Goal: Find specific page/section: Find specific page/section

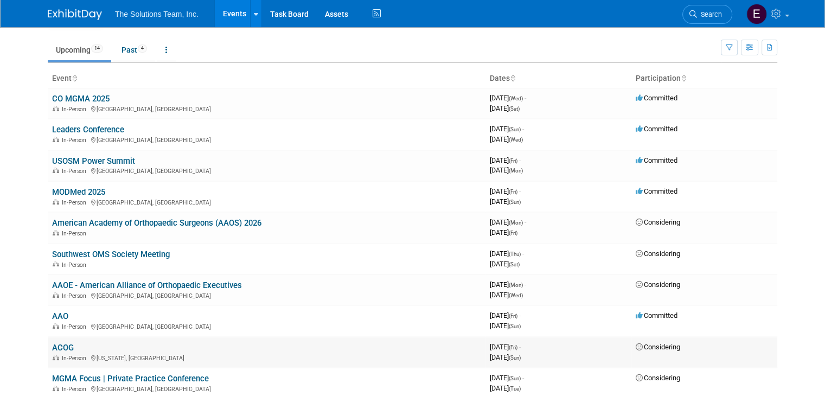
scroll to position [54, 0]
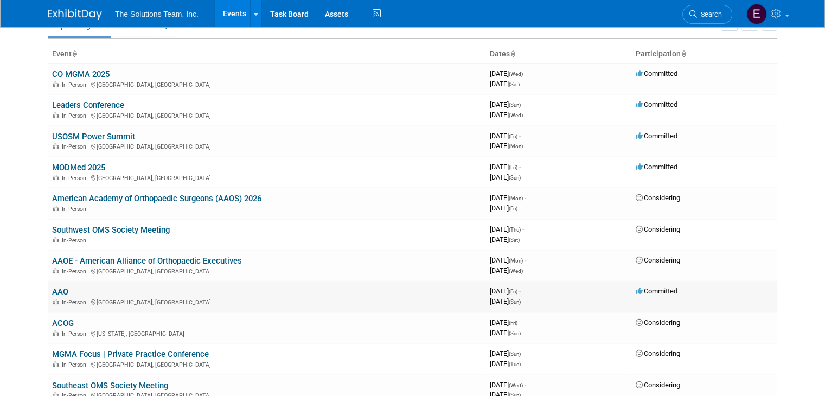
click at [56, 289] on link "AAO" at bounding box center [60, 292] width 16 height 10
